Goal: Information Seeking & Learning: Compare options

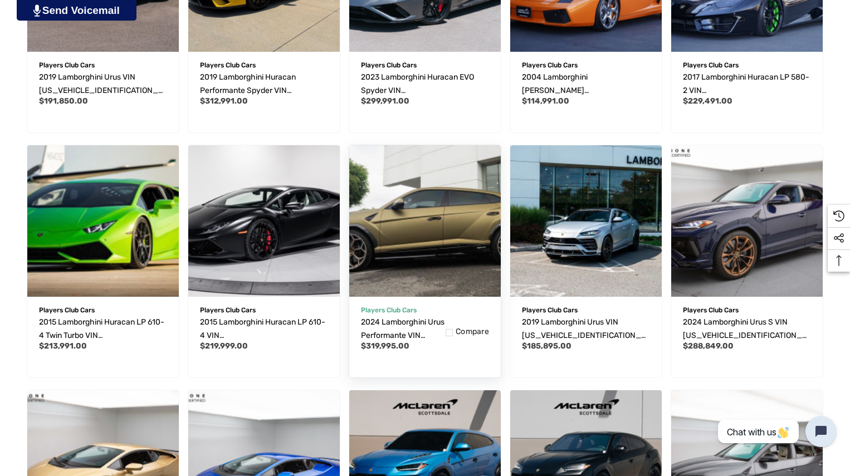
scroll to position [502, 0]
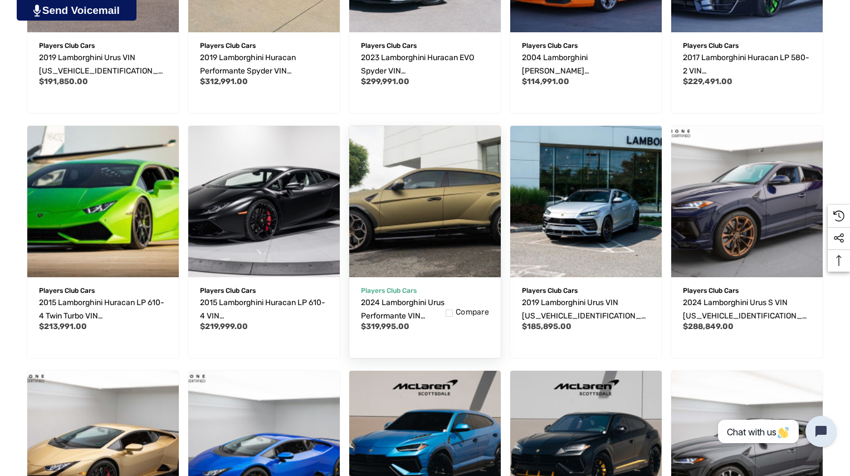
click at [439, 219] on img "2024 Lamborghini Urus Performante VIN ZPBUC3ZL9RLA30173,$319,995.00\a" at bounding box center [425, 201] width 167 height 167
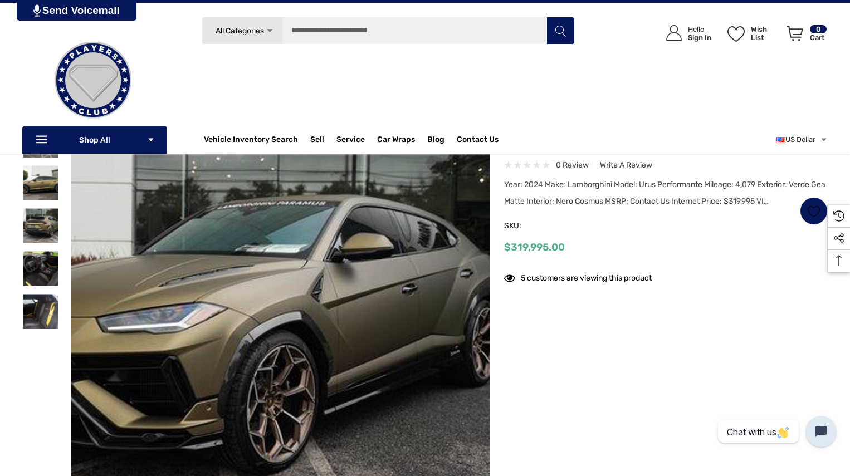
scroll to position [111, 0]
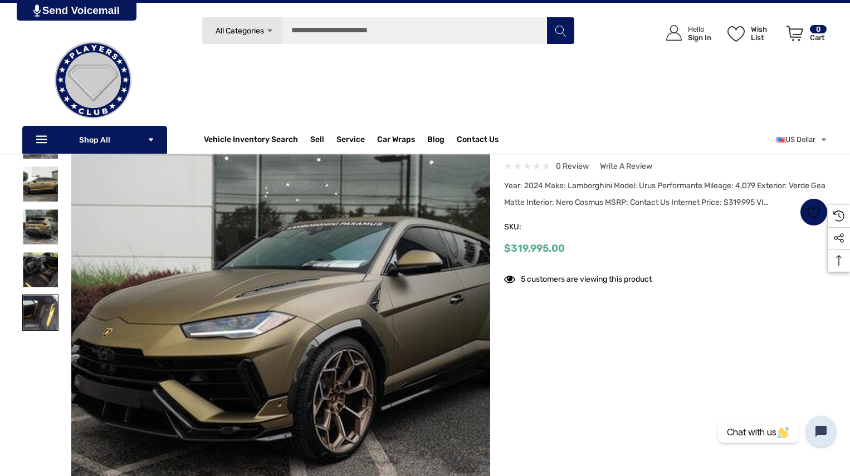
click at [31, 318] on img at bounding box center [40, 312] width 35 height 35
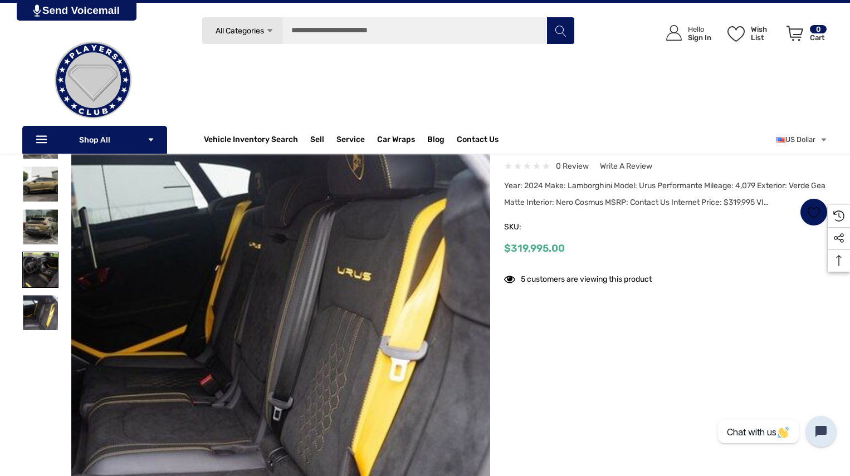
click at [38, 277] on img at bounding box center [40, 269] width 35 height 35
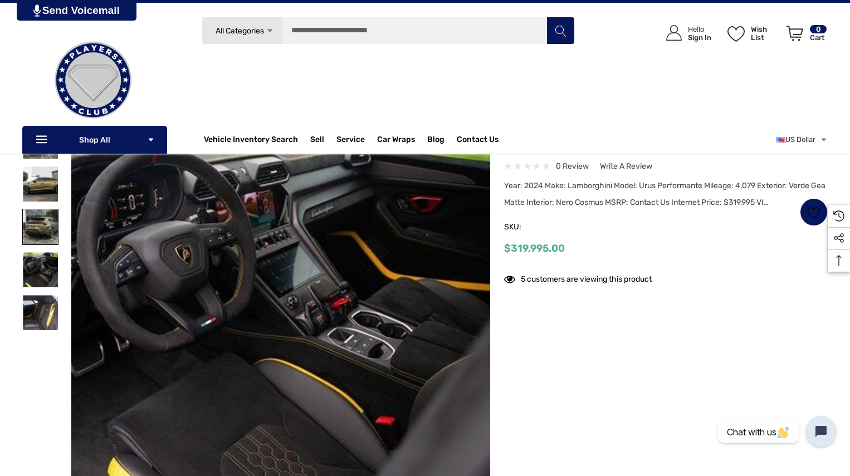
click at [40, 224] on img at bounding box center [40, 227] width 35 height 35
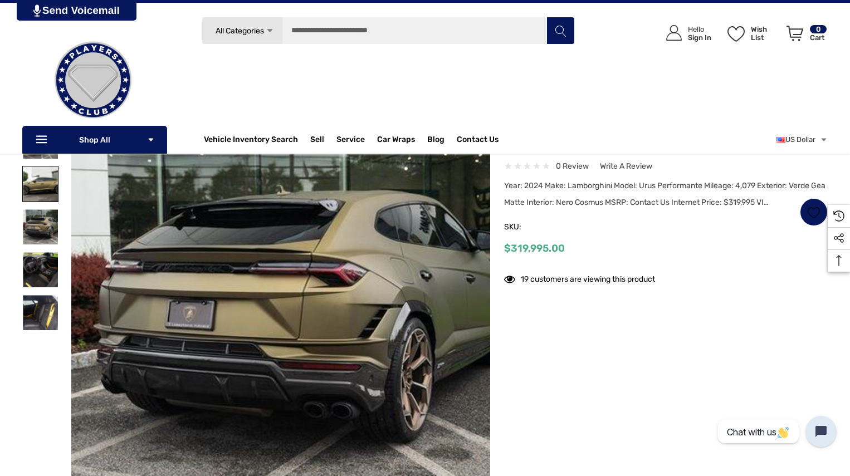
click at [42, 184] on img at bounding box center [40, 184] width 35 height 35
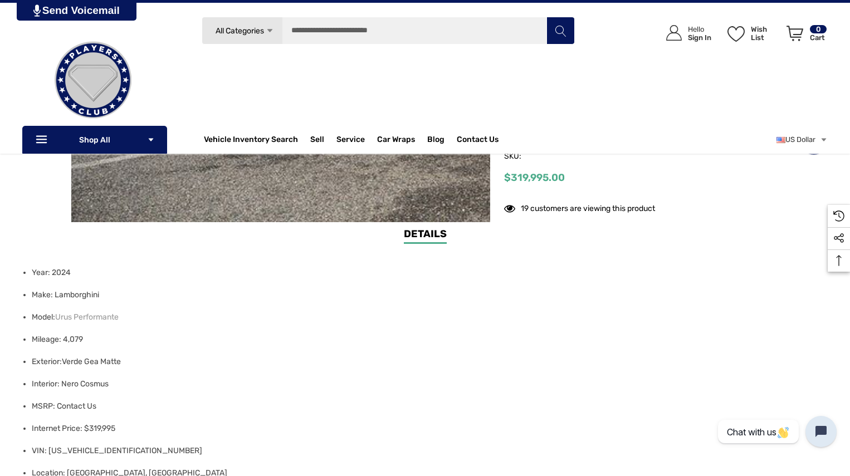
scroll to position [390, 0]
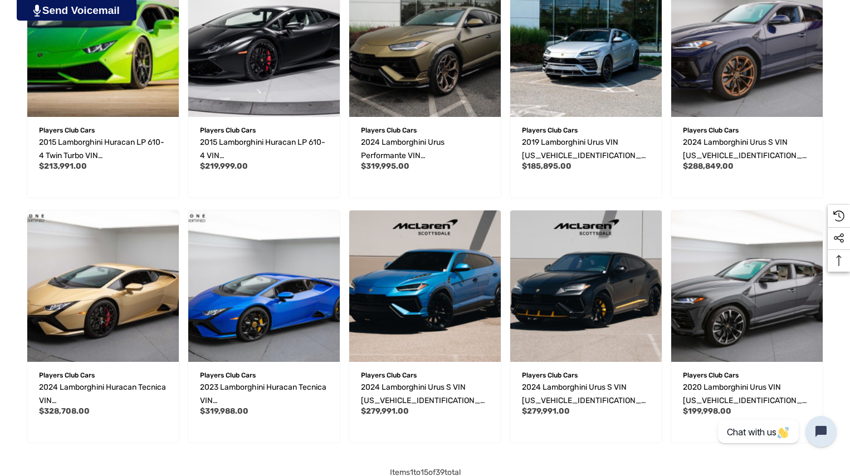
scroll to position [669, 0]
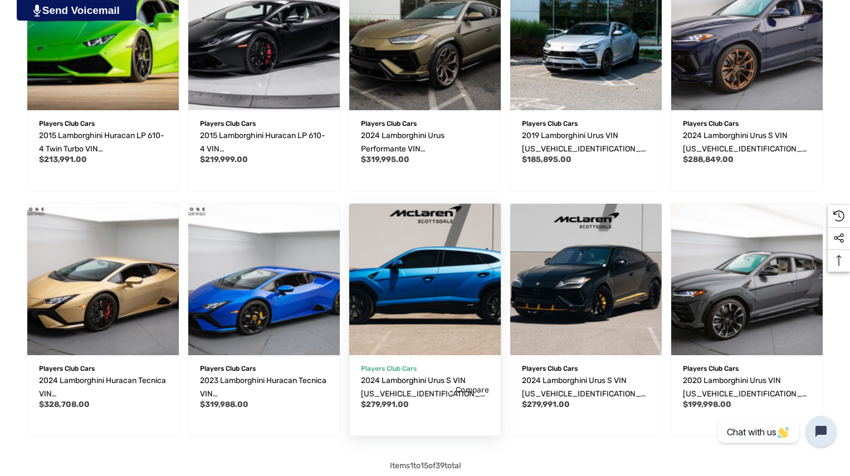
click at [412, 281] on img "2024 Lamborghini Urus S VIN ZPBUB3ZL8RLA28658,$279,991.00\a" at bounding box center [425, 279] width 167 height 167
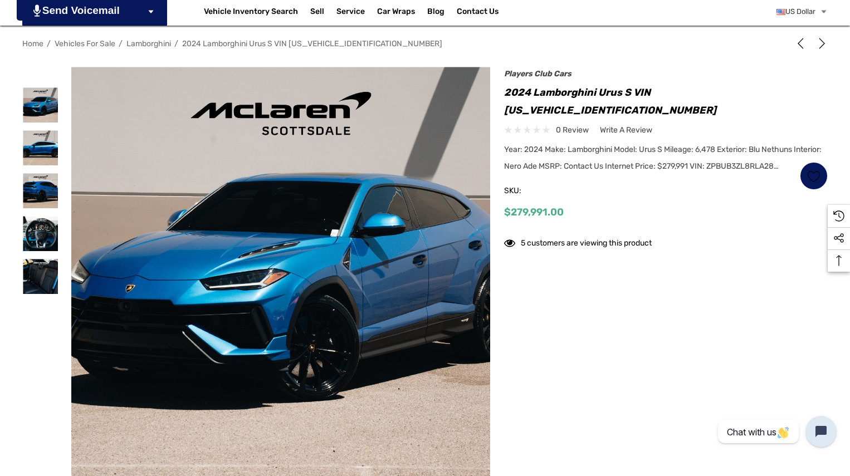
scroll to position [167, 0]
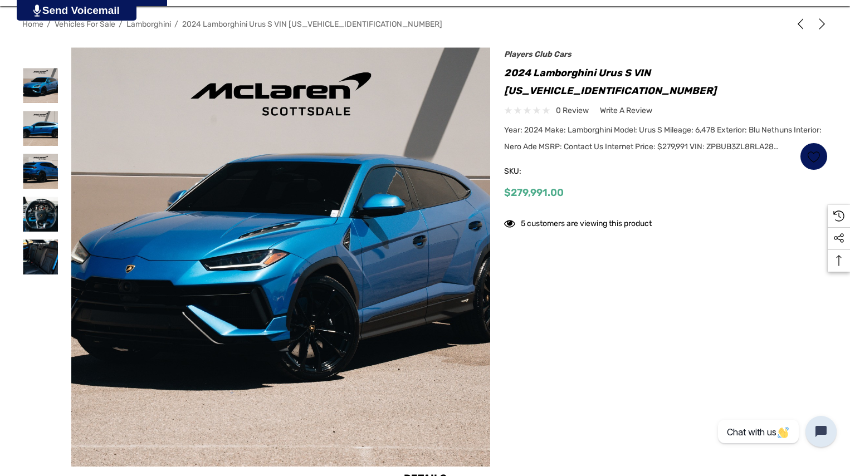
click at [400, 256] on img at bounding box center [197, 257] width 713 height 475
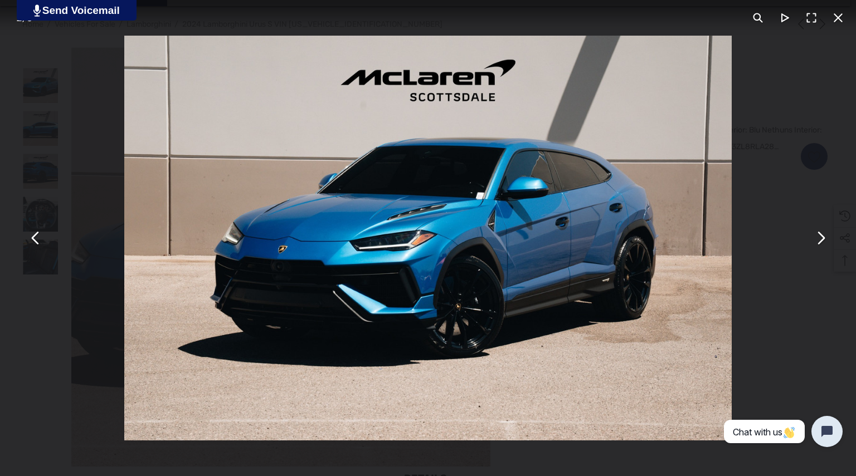
click at [814, 241] on button "You can close this modal content with the ESC key" at bounding box center [820, 238] width 27 height 27
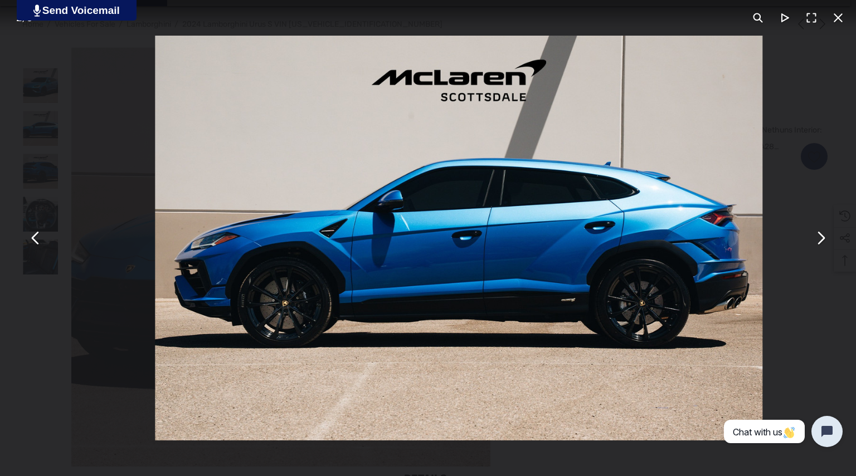
click at [816, 235] on button "You can close this modal content with the ESC key" at bounding box center [820, 238] width 27 height 27
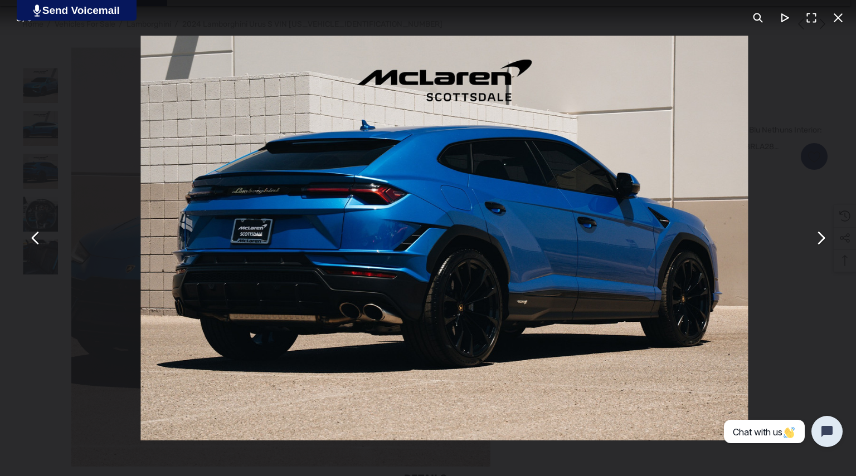
click at [816, 235] on button "You can close this modal content with the ESC key" at bounding box center [820, 238] width 27 height 27
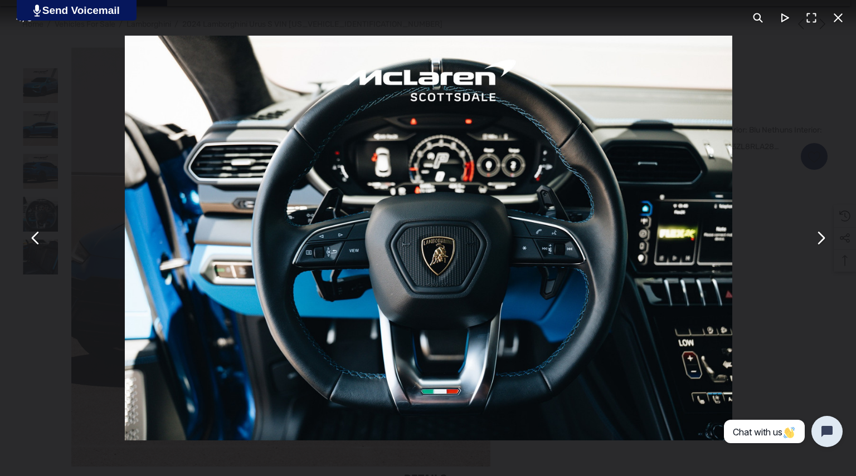
click at [816, 235] on button "You can close this modal content with the ESC key" at bounding box center [820, 238] width 27 height 27
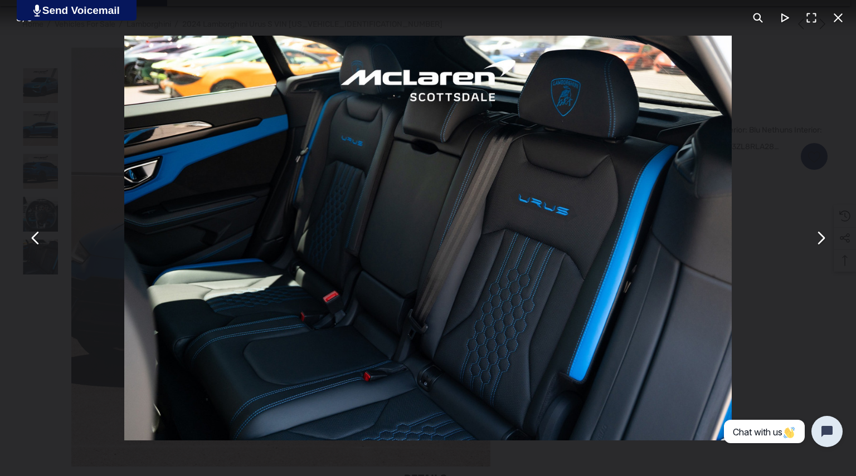
click at [816, 235] on button "You can close this modal content with the ESC key" at bounding box center [820, 238] width 27 height 27
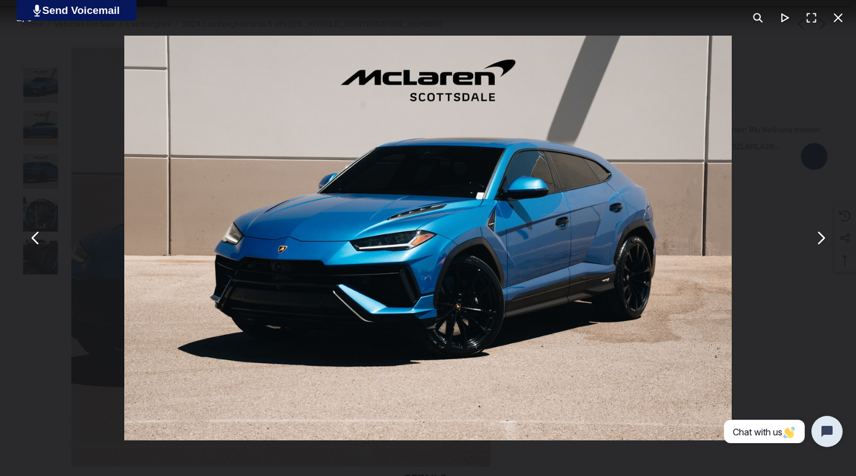
click at [816, 235] on button "You can close this modal content with the ESC key" at bounding box center [820, 238] width 27 height 27
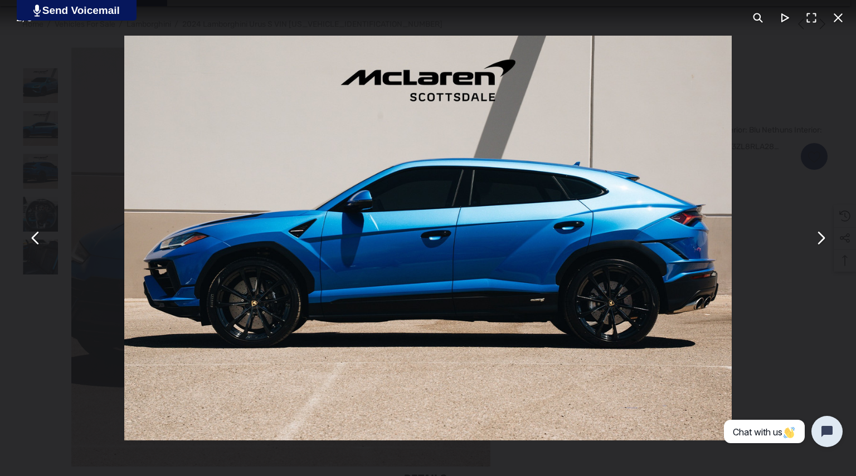
click at [816, 235] on button "You can close this modal content with the ESC key" at bounding box center [820, 238] width 27 height 27
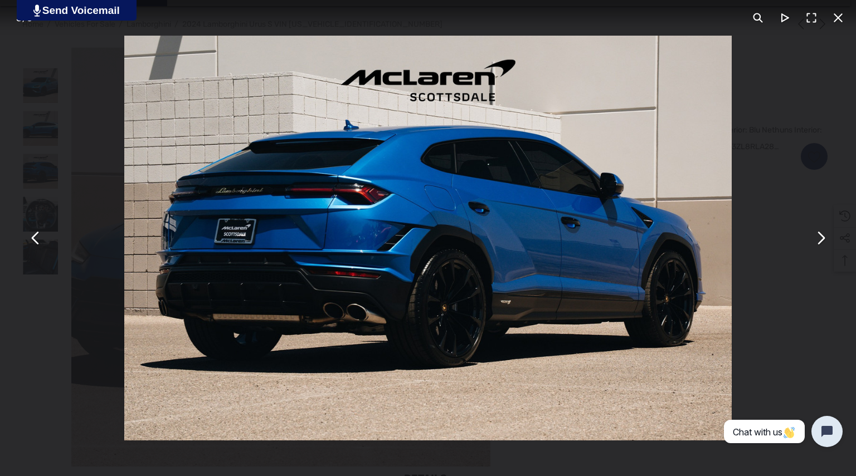
click at [820, 232] on button "You can close this modal content with the ESC key" at bounding box center [820, 238] width 27 height 27
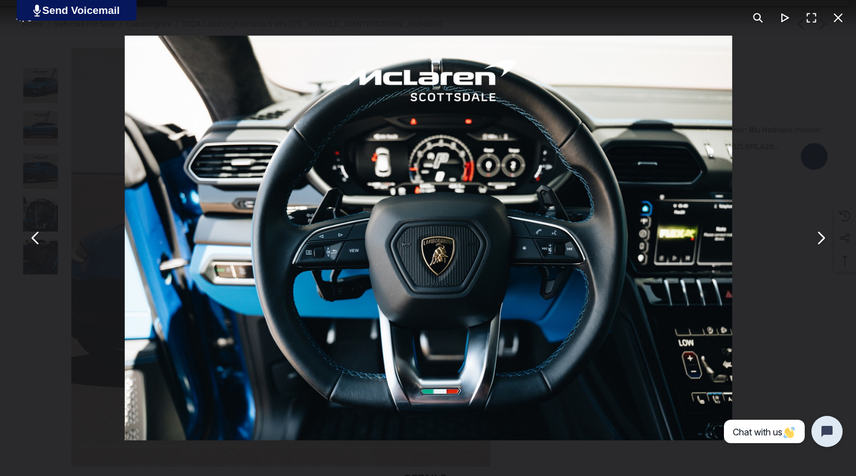
click at [840, 13] on button "You can close this modal content with the ESC key" at bounding box center [838, 17] width 27 height 27
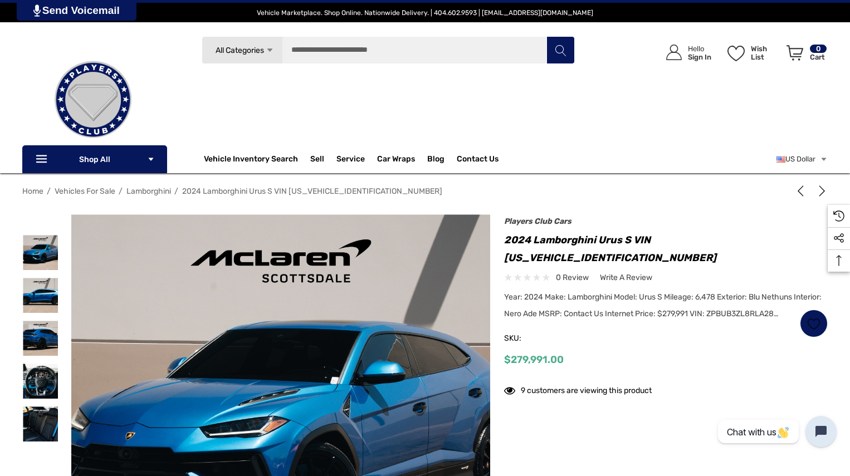
scroll to position [167, 0]
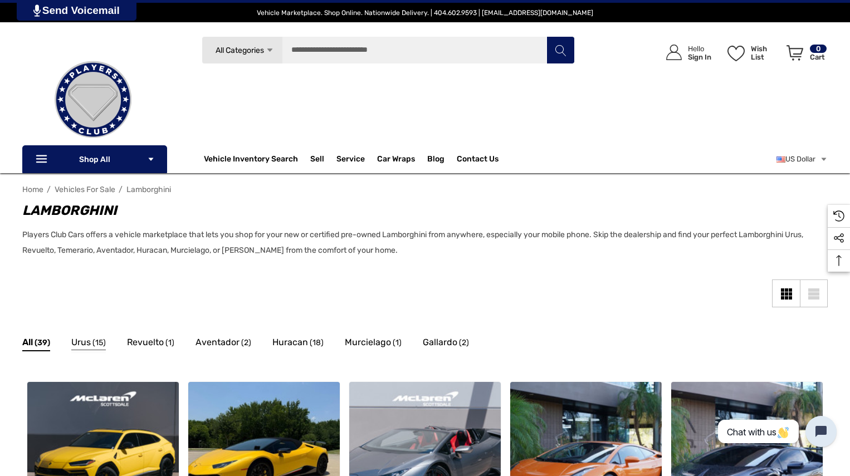
click at [87, 338] on span "Urus" at bounding box center [81, 342] width 20 height 14
click at [293, 346] on span "Huracan" at bounding box center [290, 342] width 36 height 14
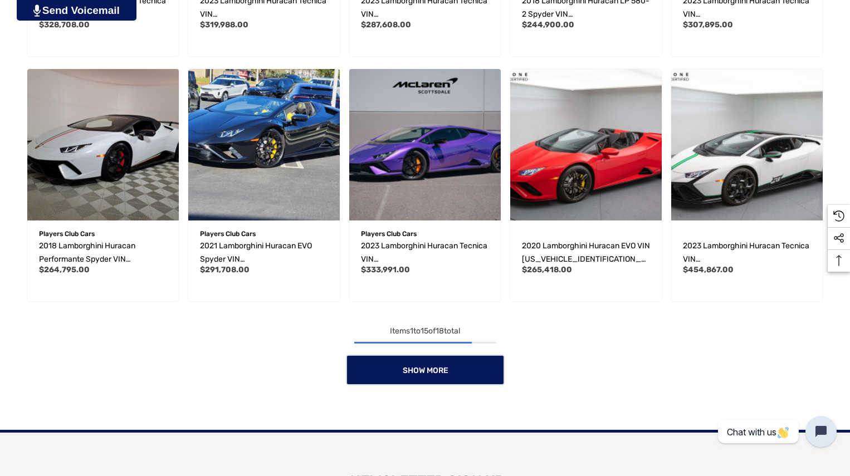
scroll to position [780, 0]
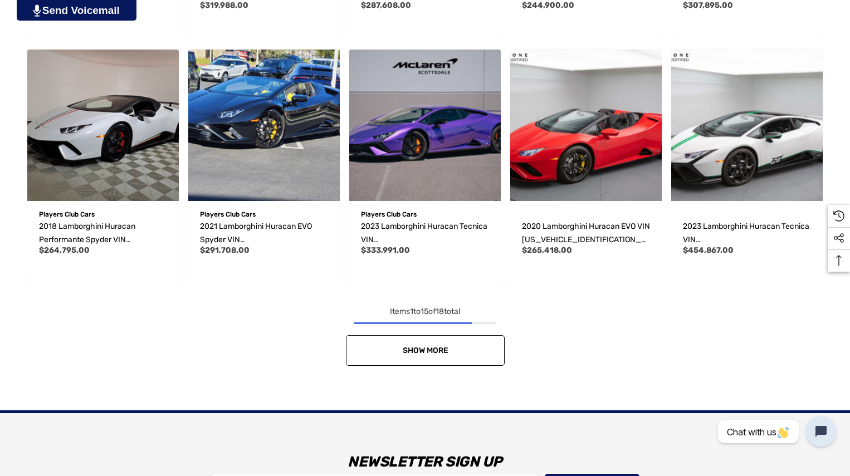
click at [436, 353] on span "Show More" at bounding box center [425, 350] width 46 height 9
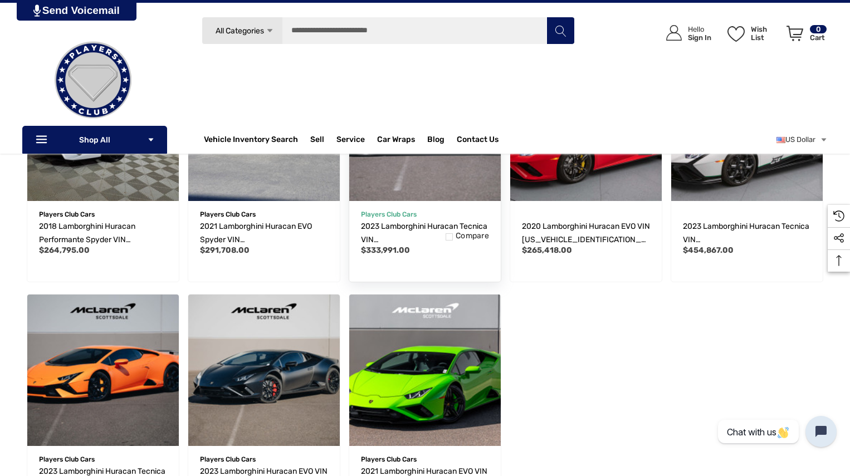
click at [401, 176] on img "2023 Lamborghini Huracan Tecnica VIN ZHWUB6ZF4PLA23998,$333,991.00\a" at bounding box center [425, 125] width 167 height 167
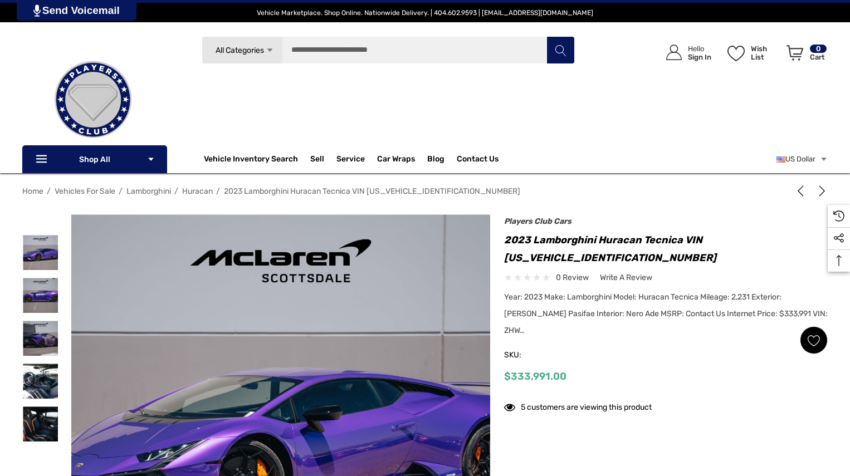
click at [811, 334] on icon "Wish List Wish List" at bounding box center [814, 340] width 13 height 13
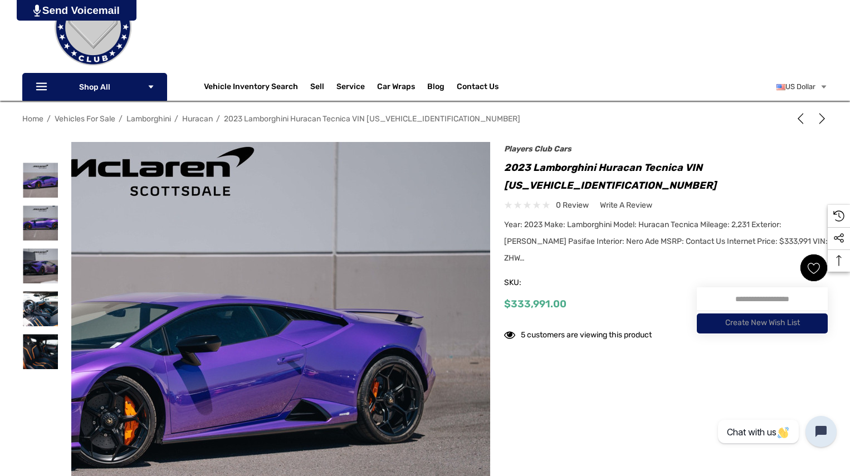
scroll to position [111, 0]
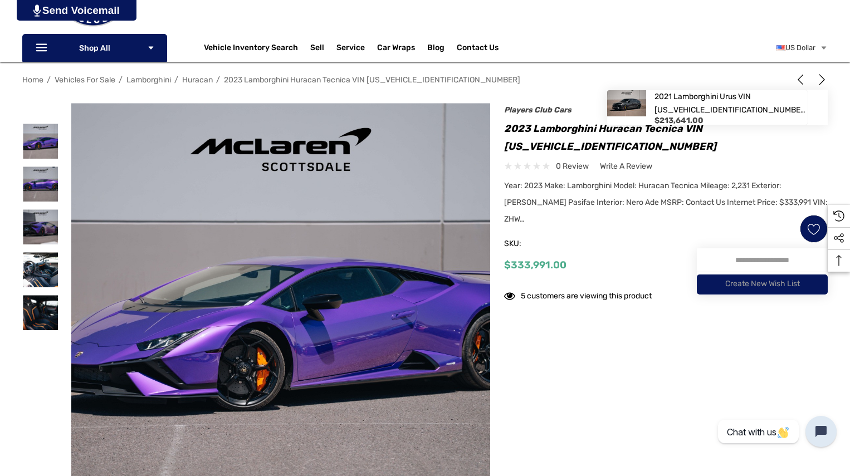
click at [823, 80] on icon "Next" at bounding box center [822, 79] width 11 height 11
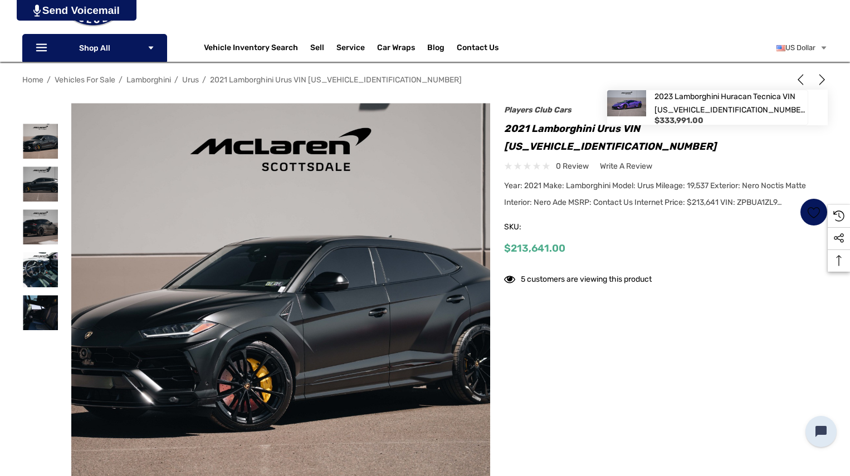
click at [800, 81] on use "Previous" at bounding box center [801, 79] width 6 height 11
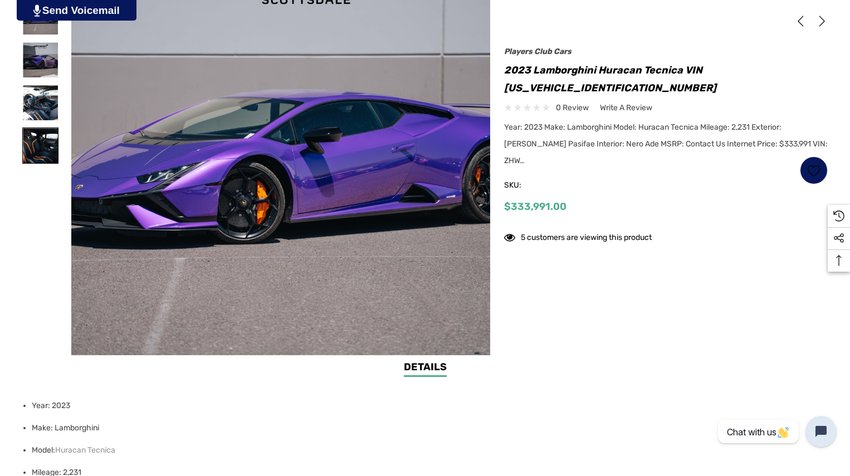
drag, startPoint x: 50, startPoint y: 142, endPoint x: 47, endPoint y: 132, distance: 10.4
click at [48, 142] on img at bounding box center [40, 145] width 35 height 35
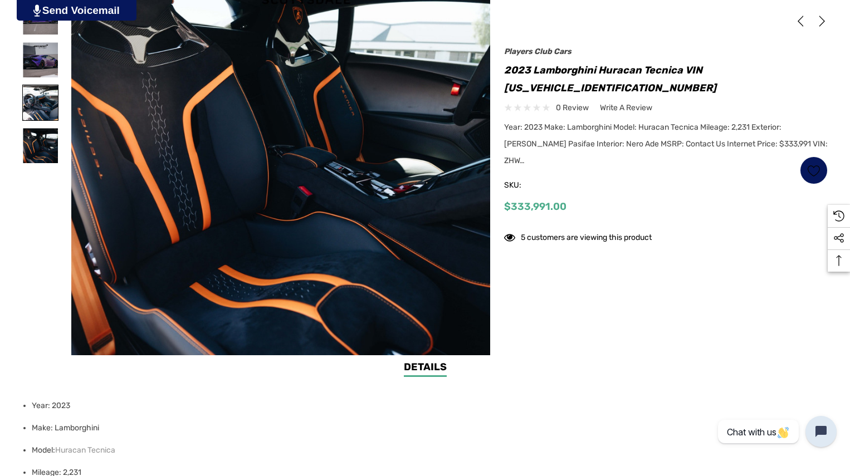
click at [46, 96] on img at bounding box center [40, 102] width 35 height 35
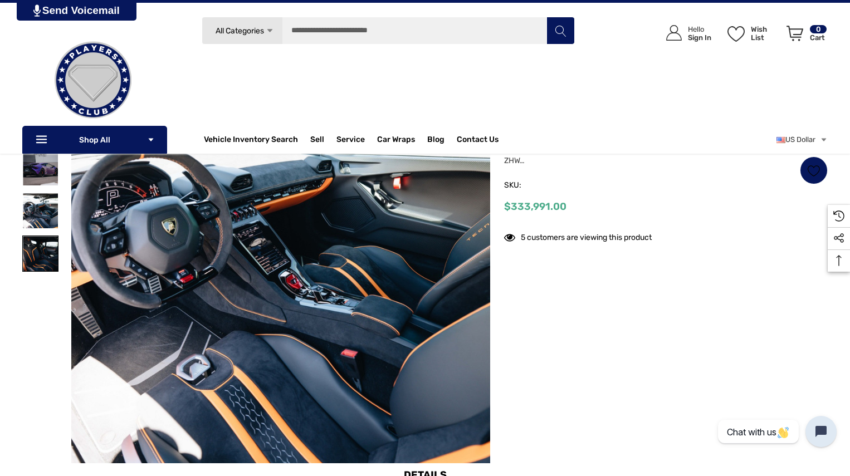
scroll to position [167, 0]
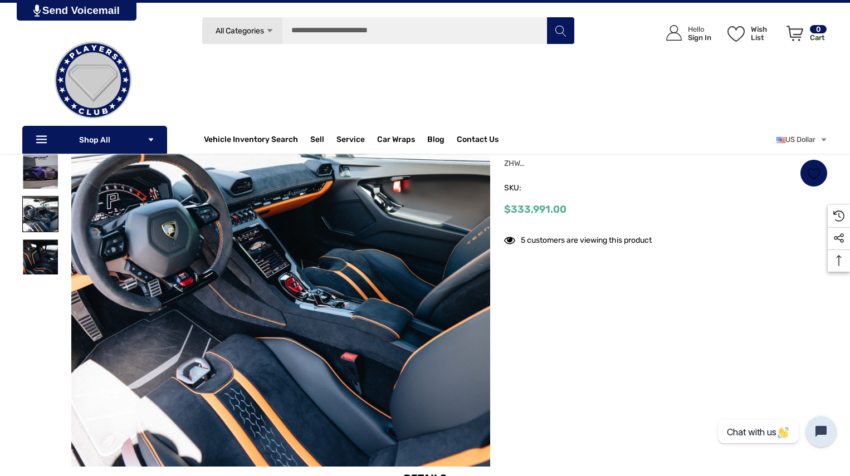
click at [31, 203] on img at bounding box center [40, 214] width 35 height 35
click at [38, 165] on img at bounding box center [40, 171] width 35 height 35
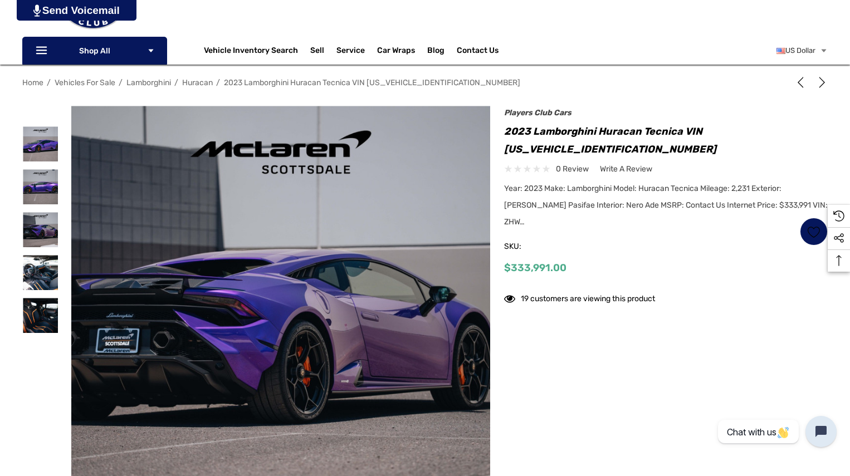
scroll to position [0, 0]
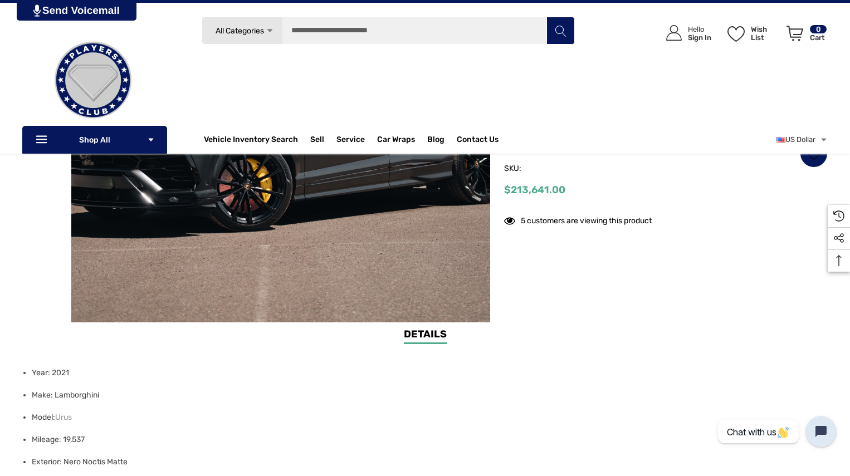
scroll to position [279, 0]
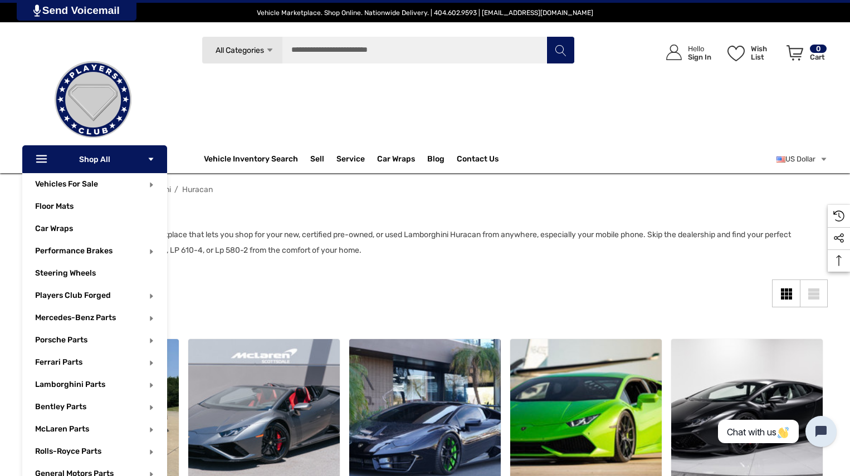
click at [152, 161] on icon "Icon Arrow Down Icon Arrow Down" at bounding box center [151, 159] width 8 height 8
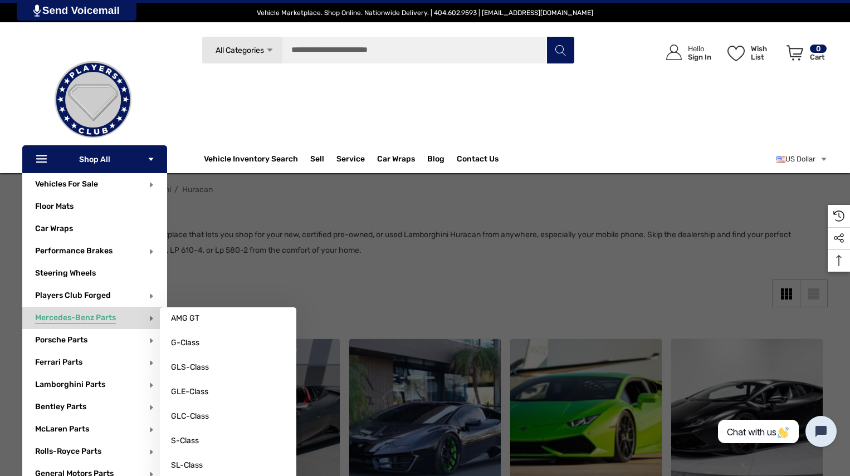
scroll to position [56, 0]
